Goal: Browse casually: Explore the website without a specific task or goal

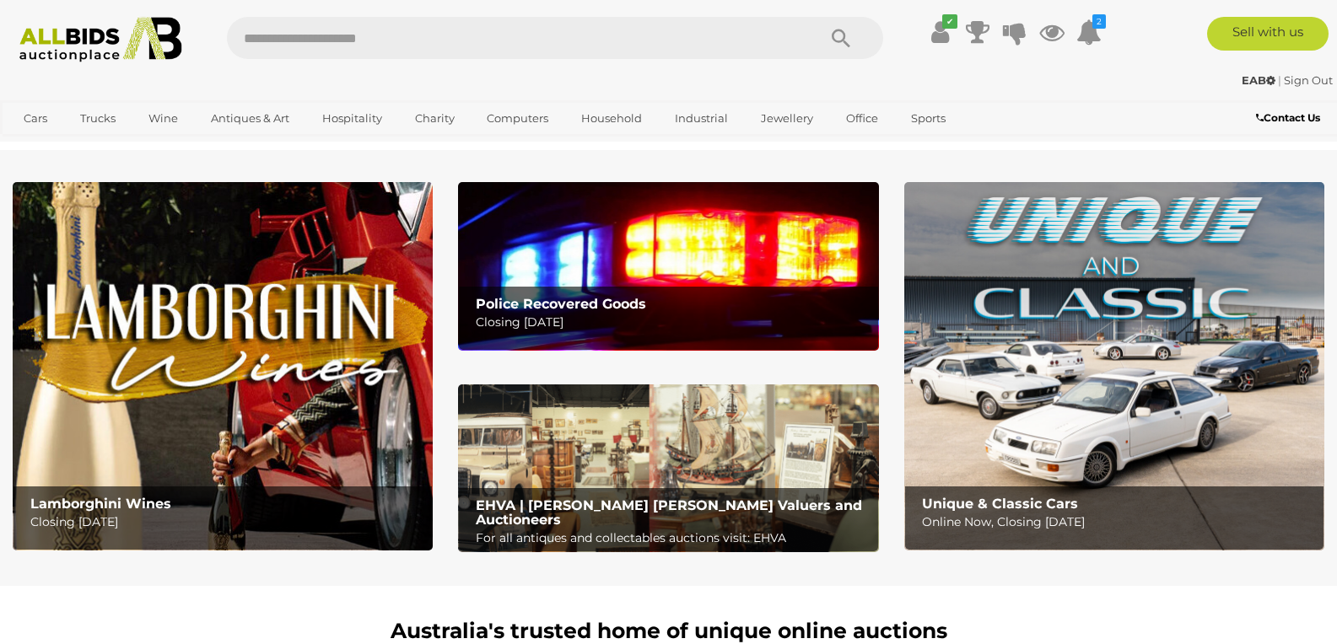
click at [647, 293] on div "Police Recovered Goods Closing Tuesday 14th October" at bounding box center [672, 314] width 411 height 55
click at [596, 528] on p "For all antiques and collectables auctions visit: EHVA" at bounding box center [673, 538] width 394 height 21
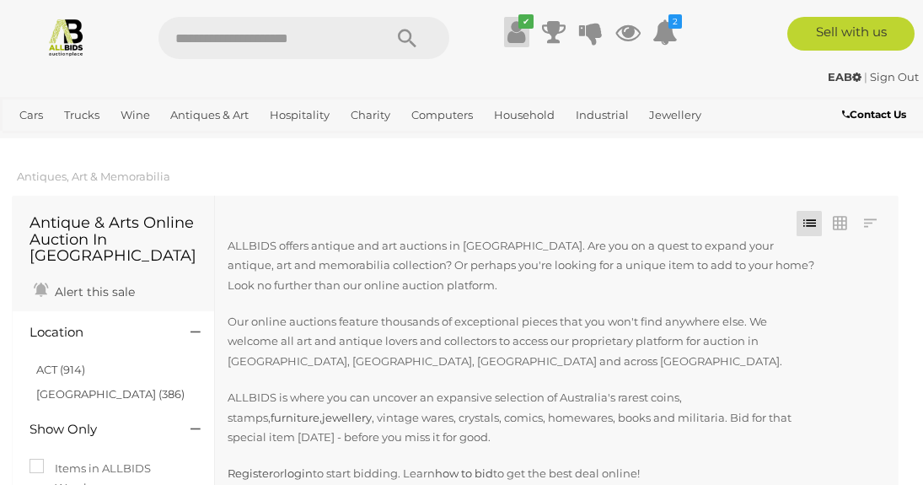
click at [514, 30] on icon at bounding box center [517, 32] width 18 height 30
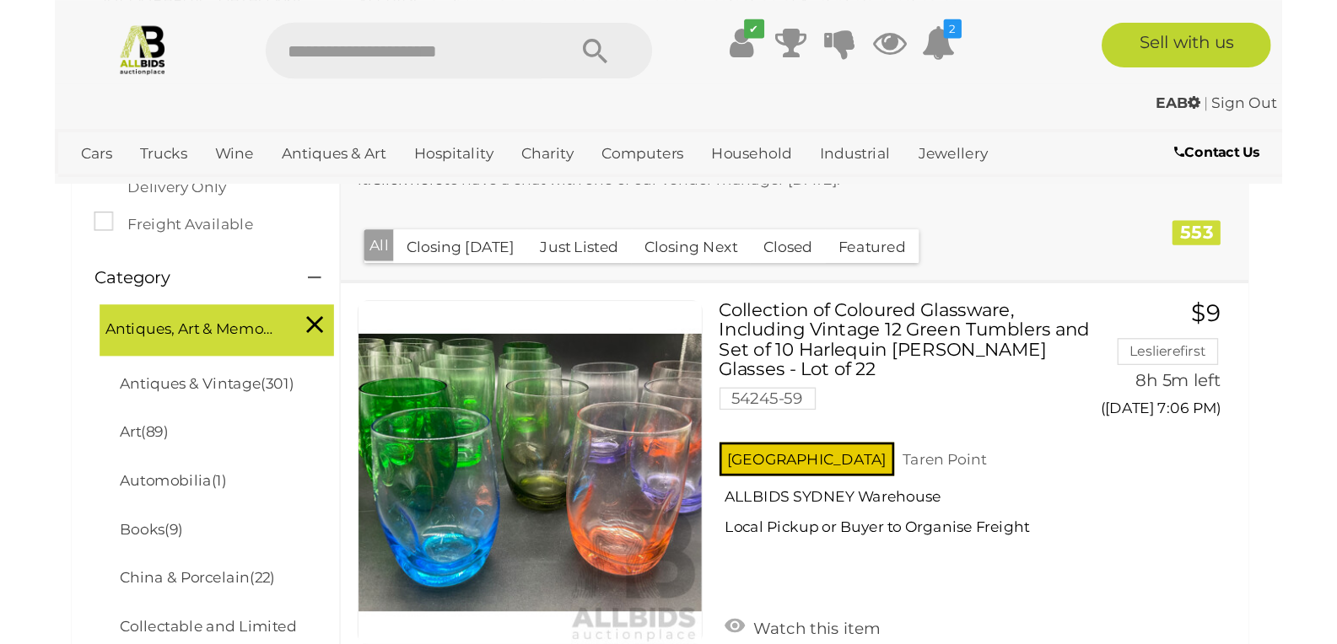
scroll to position [366, 0]
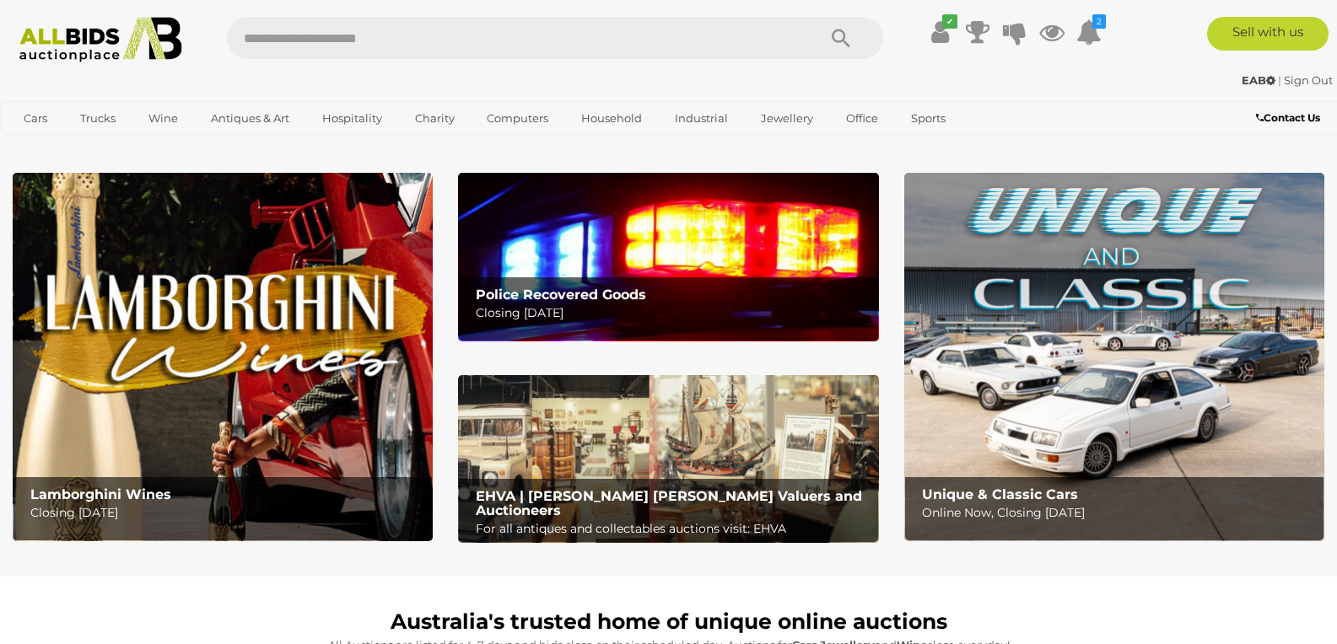
scroll to position [13, 0]
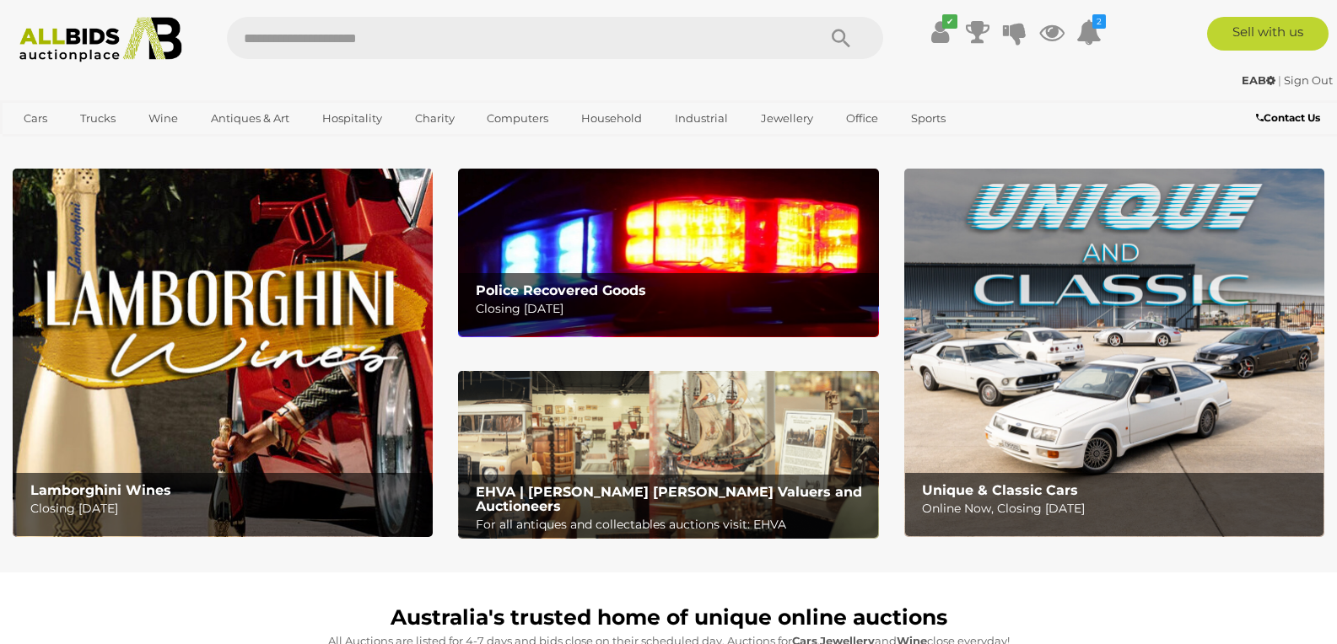
click at [551, 470] on img at bounding box center [668, 455] width 420 height 169
